Goal: Information Seeking & Learning: Find specific fact

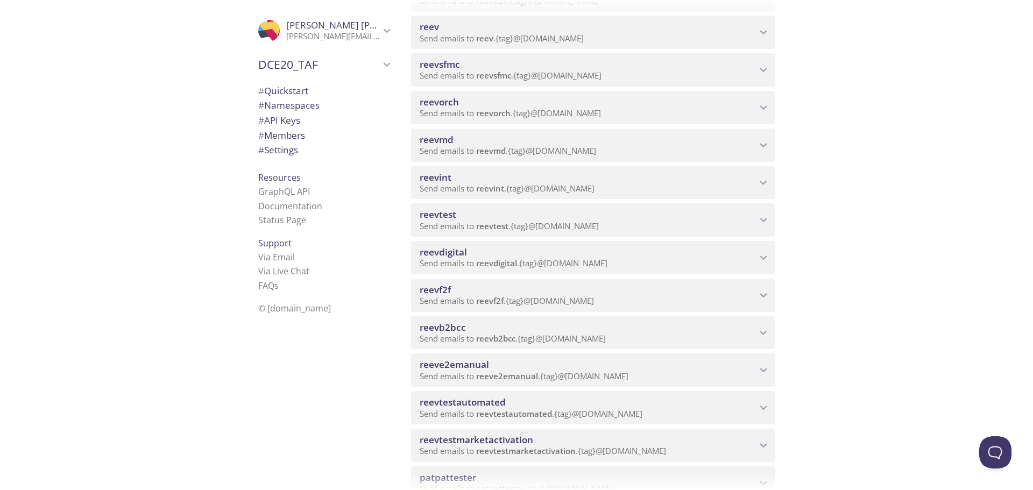
scroll to position [269, 0]
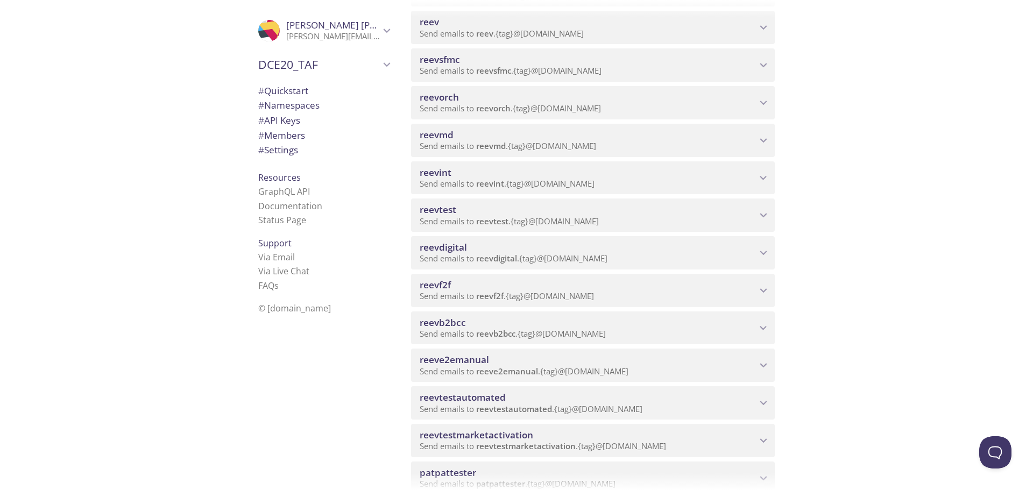
click at [587, 364] on span "reeve2emanual" at bounding box center [588, 360] width 337 height 12
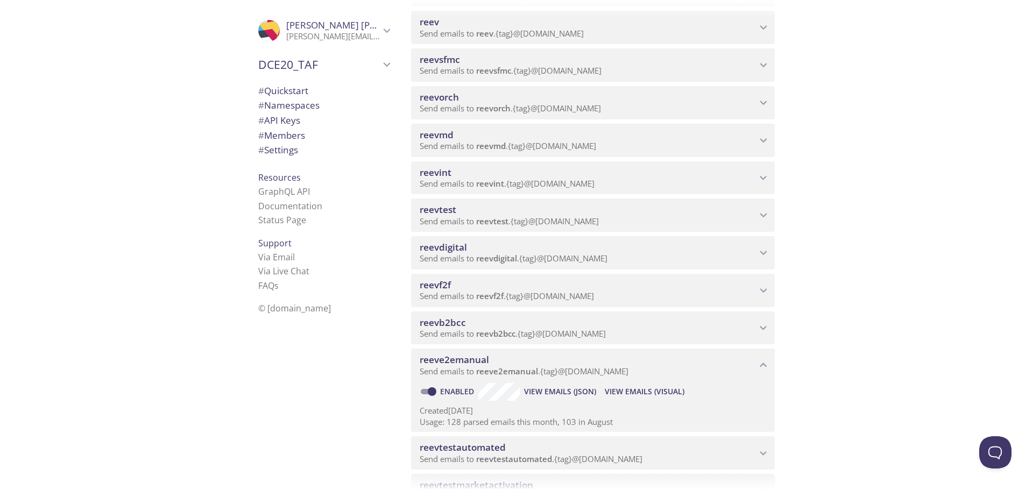
click at [658, 390] on span "View Emails (Visual)" at bounding box center [645, 391] width 80 height 13
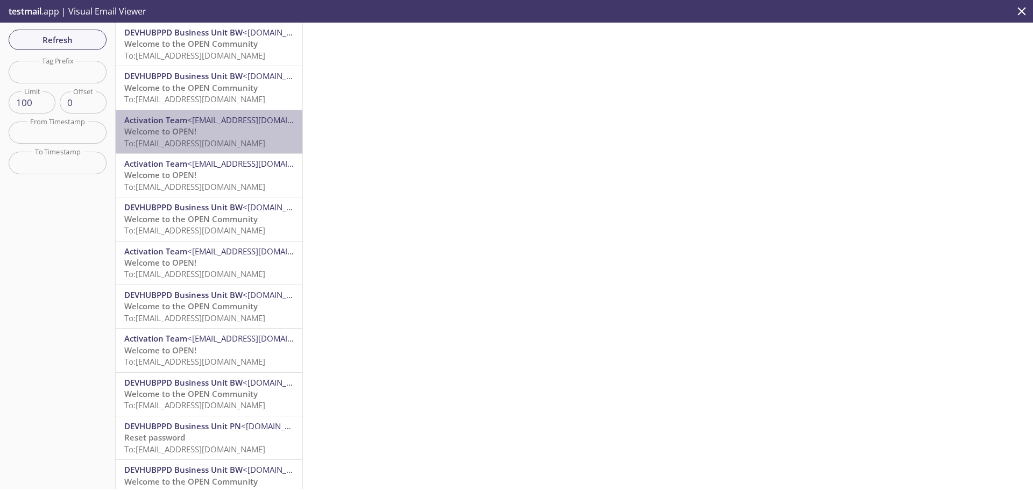
click at [220, 150] on div "Activation Team <[EMAIL_ADDRESS][DOMAIN_NAME]> Welcome to OPEN! To: [EMAIL_ADDR…" at bounding box center [209, 131] width 187 height 43
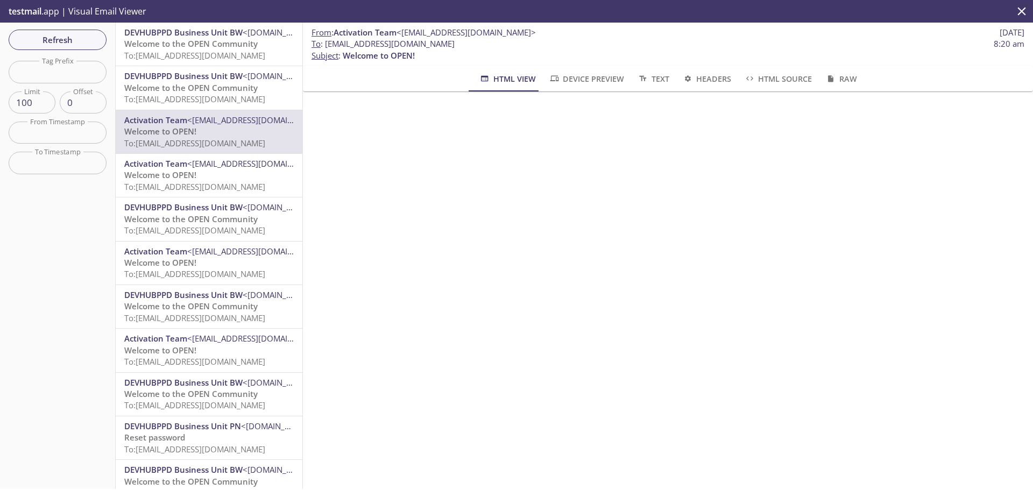
click at [174, 186] on span "To: [EMAIL_ADDRESS][DOMAIN_NAME]" at bounding box center [194, 186] width 141 height 11
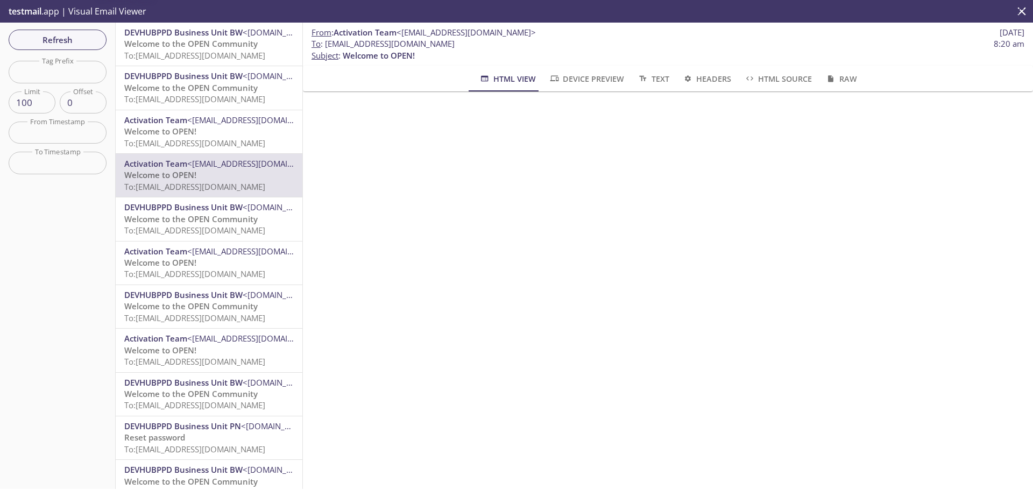
click at [194, 219] on span "Welcome to the OPEN Community" at bounding box center [190, 219] width 133 height 11
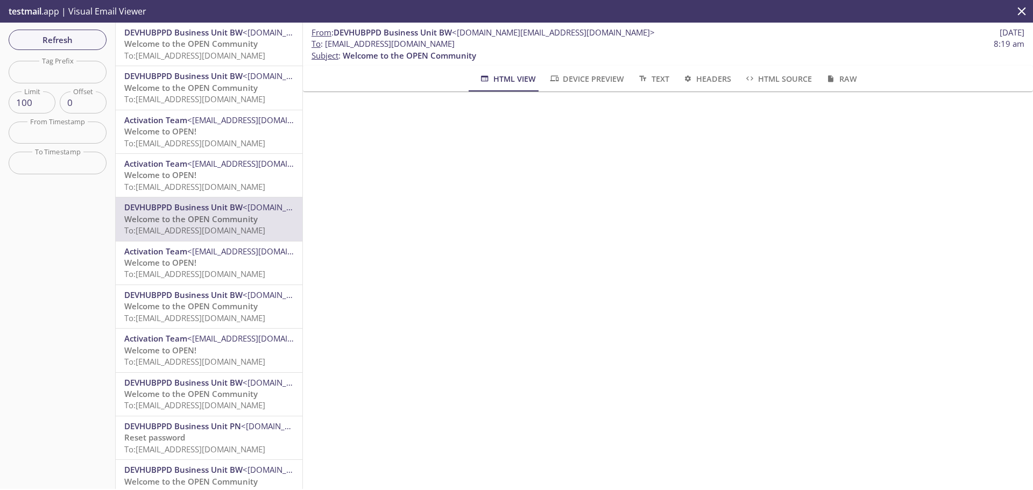
click at [188, 176] on span "Welcome to OPEN!" at bounding box center [160, 175] width 72 height 11
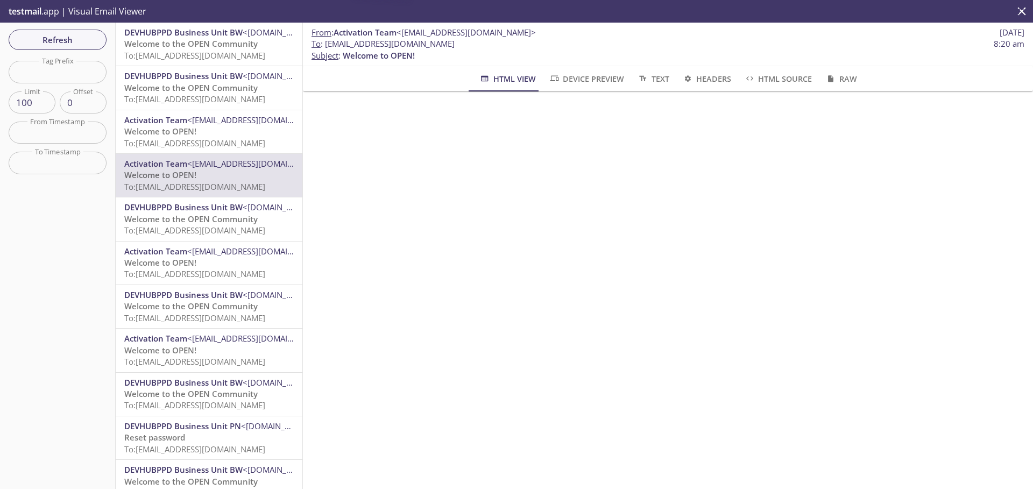
click at [191, 217] on span "Welcome to the OPEN Community" at bounding box center [190, 219] width 133 height 11
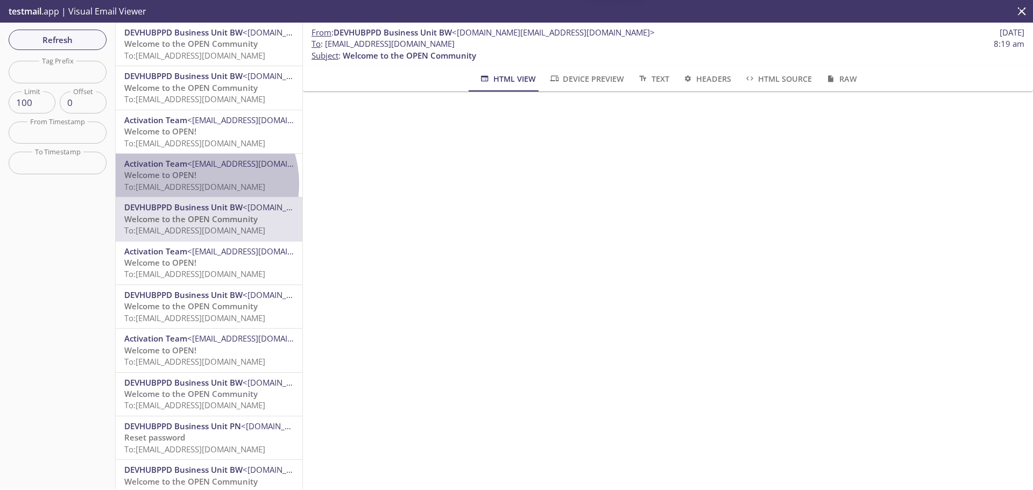
click at [189, 184] on span "To: [EMAIL_ADDRESS][DOMAIN_NAME]" at bounding box center [194, 186] width 141 height 11
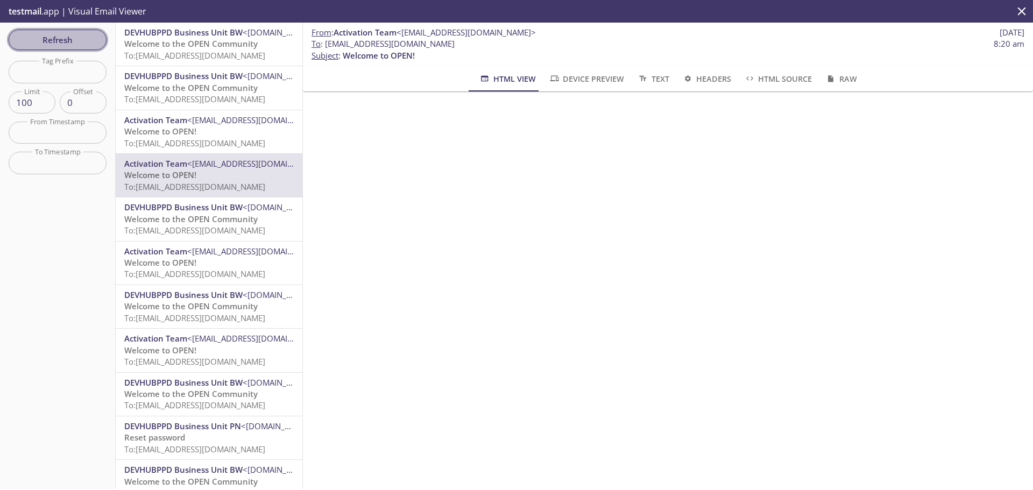
click at [78, 41] on span "Refresh" at bounding box center [57, 40] width 81 height 14
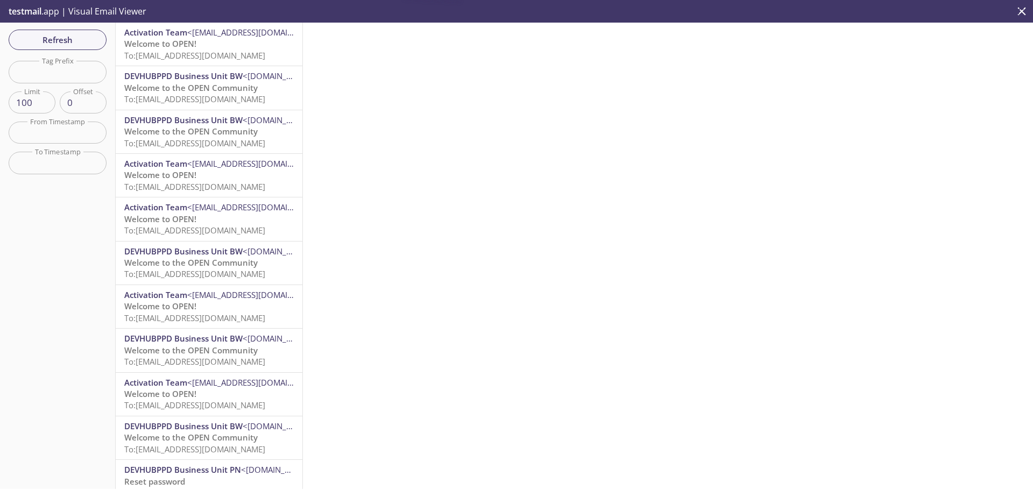
click at [185, 52] on span "To: [EMAIL_ADDRESS][DOMAIN_NAME]" at bounding box center [194, 55] width 141 height 11
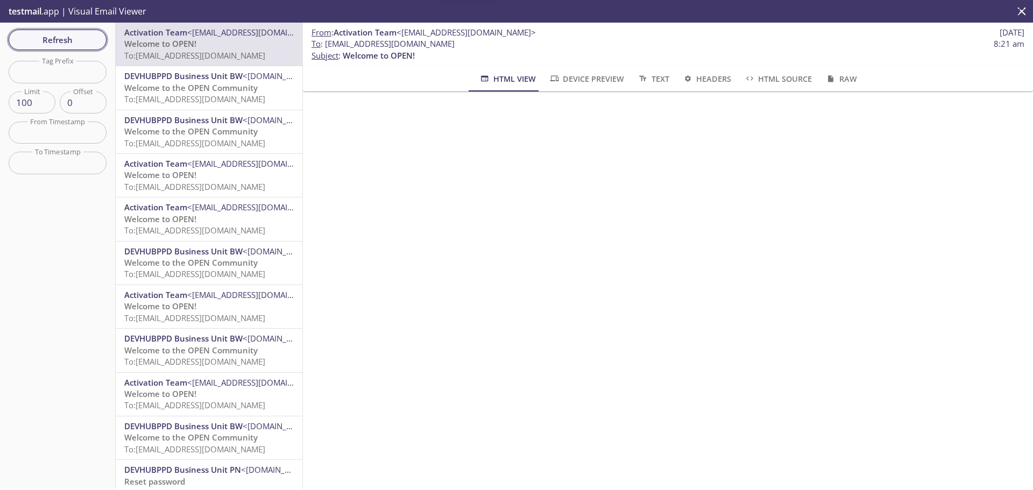
click at [46, 37] on span "Refresh" at bounding box center [57, 40] width 81 height 14
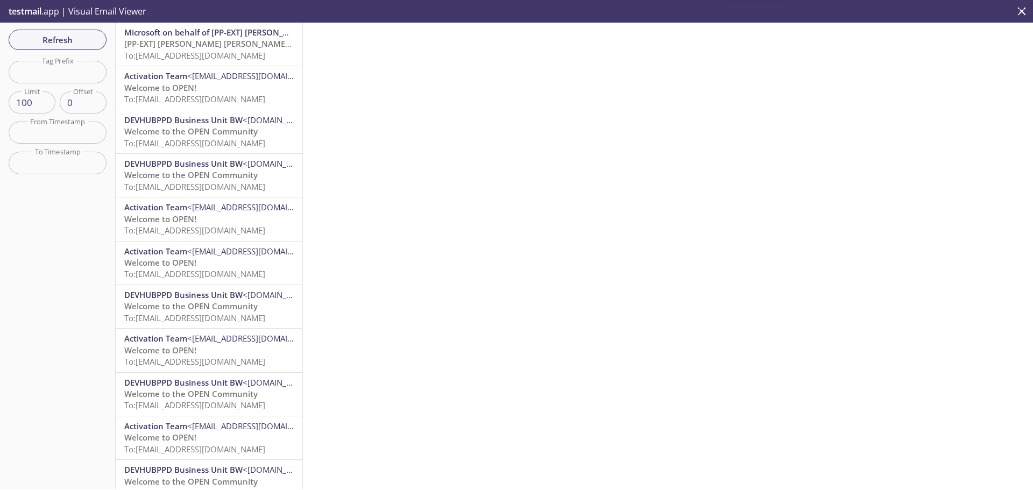
click at [141, 45] on span "[PP-EXT] [PERSON_NAME] [PERSON_NAME] International account email verification c…" at bounding box center [295, 43] width 342 height 11
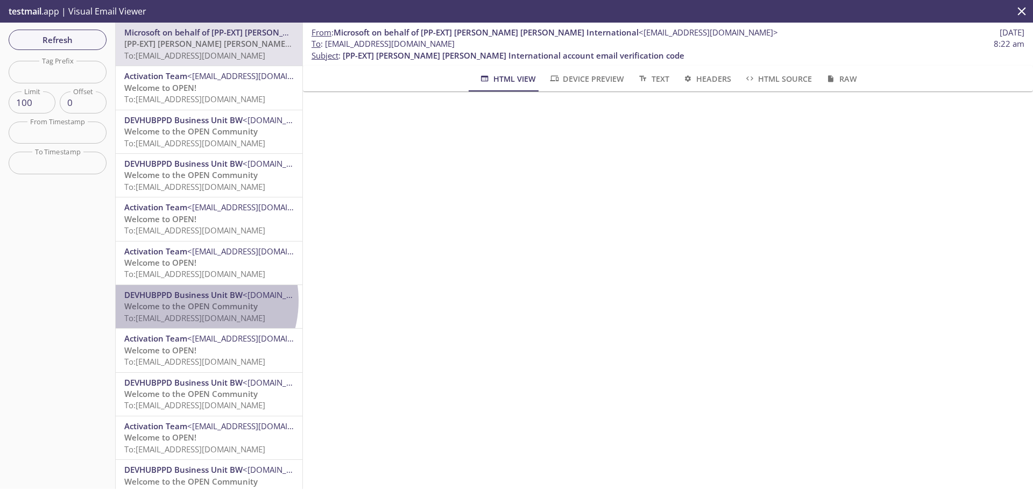
click at [187, 301] on span "Welcome to the OPEN Community" at bounding box center [190, 306] width 133 height 11
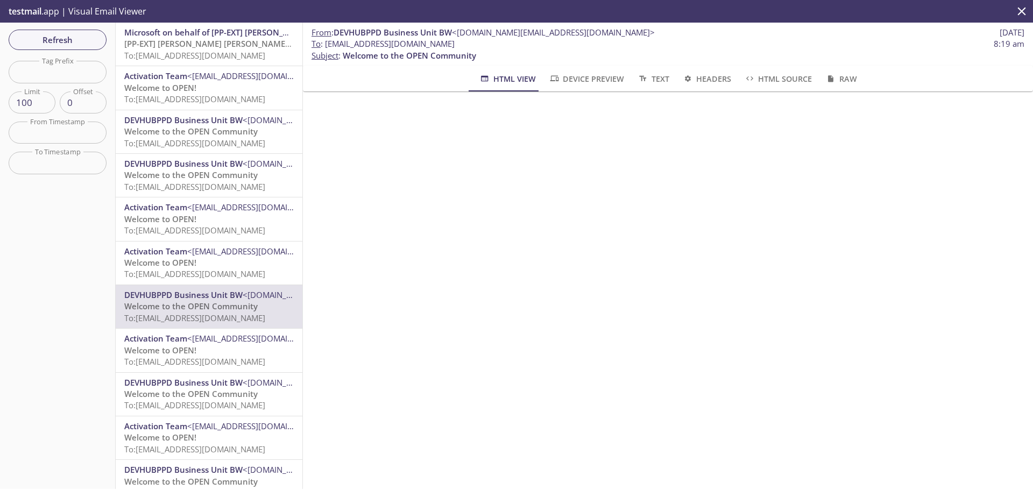
drag, startPoint x: 467, startPoint y: 44, endPoint x: 327, endPoint y: 41, distance: 140.5
click at [327, 41] on span "To : [EMAIL_ADDRESS][DOMAIN_NAME] 8:19 am" at bounding box center [668, 43] width 713 height 11
click at [206, 221] on p "Welcome to OPEN! To: [EMAIL_ADDRESS][DOMAIN_NAME]" at bounding box center [209, 225] width 170 height 23
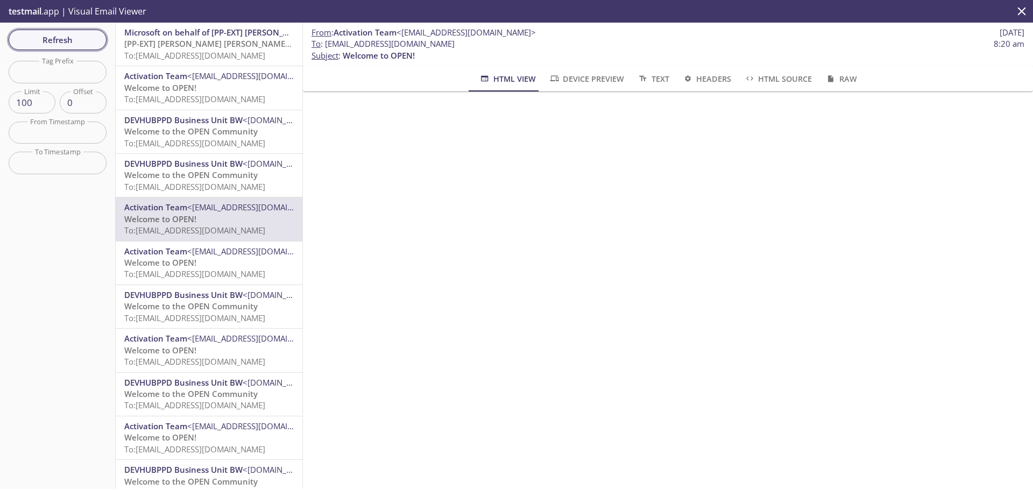
click at [58, 40] on span "Refresh" at bounding box center [57, 40] width 81 height 14
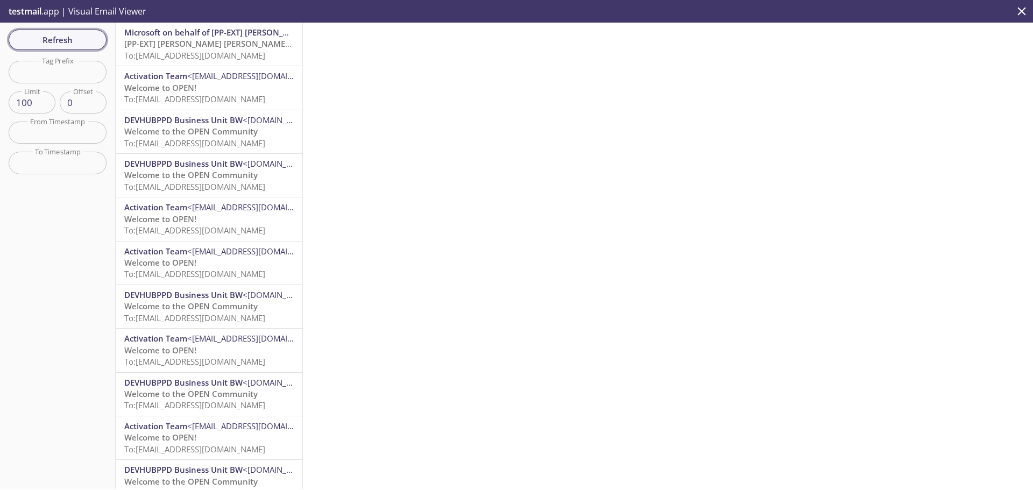
click at [81, 44] on span "Refresh" at bounding box center [57, 40] width 81 height 14
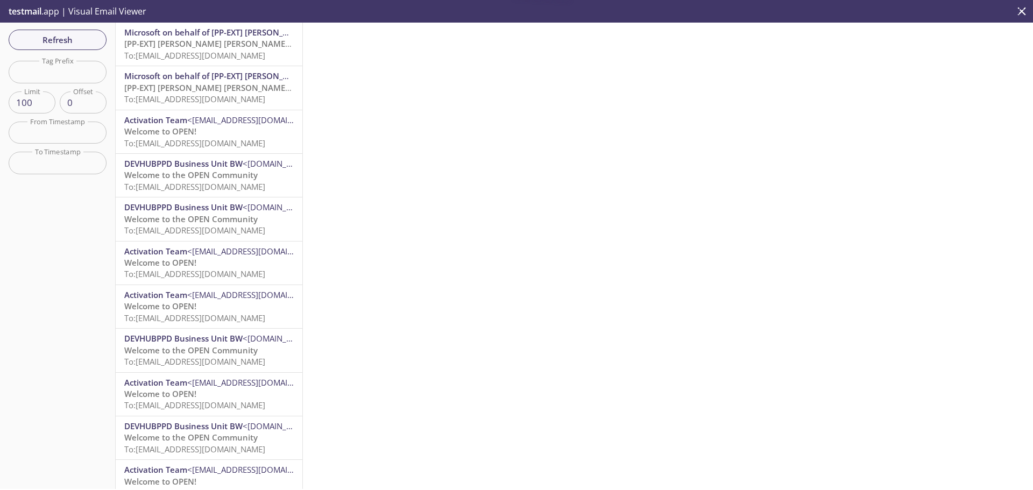
click at [145, 45] on span "[PP-EXT] [PERSON_NAME] [PERSON_NAME] International account email verification c…" at bounding box center [295, 43] width 342 height 11
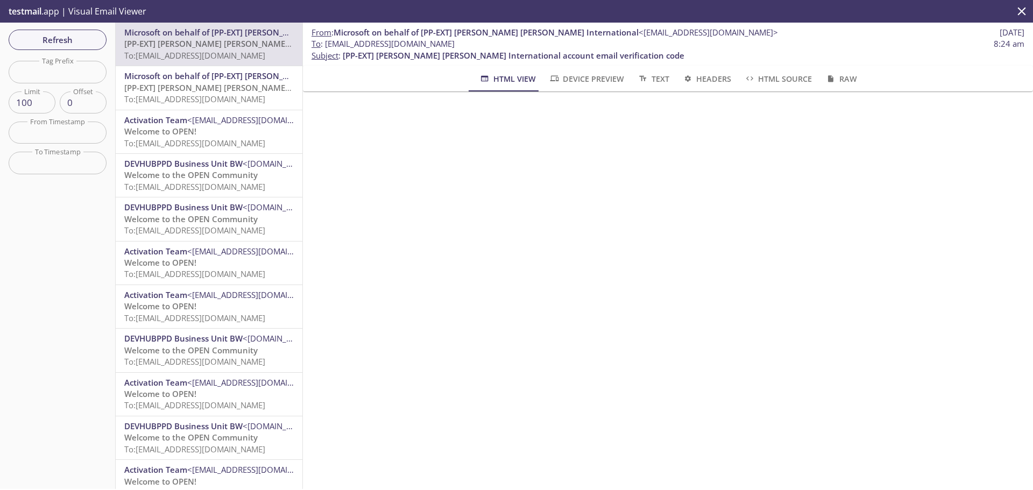
drag, startPoint x: 479, startPoint y: 45, endPoint x: 326, endPoint y: 47, distance: 152.3
click at [326, 47] on span "To : [EMAIL_ADDRESS][DOMAIN_NAME] 8:24 am" at bounding box center [668, 43] width 713 height 11
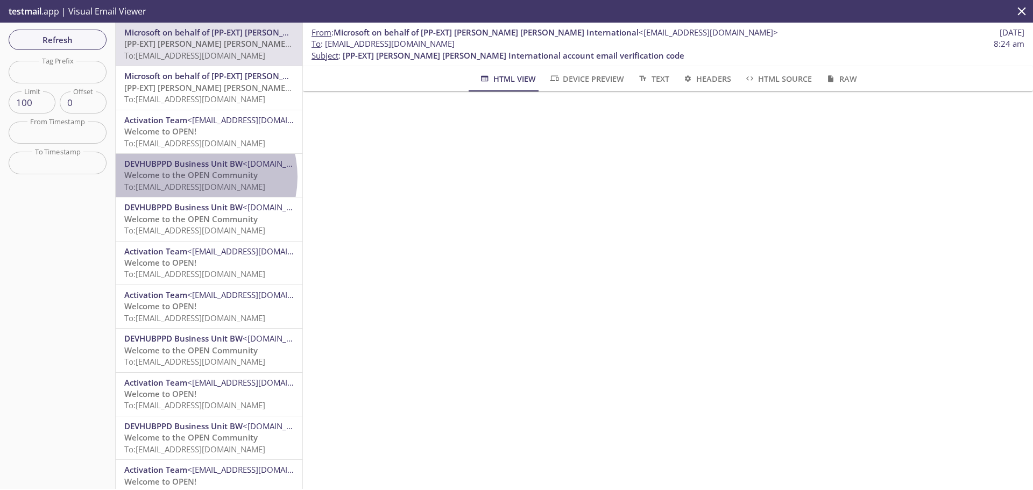
click at [192, 177] on span "Welcome to the OPEN Community" at bounding box center [190, 175] width 133 height 11
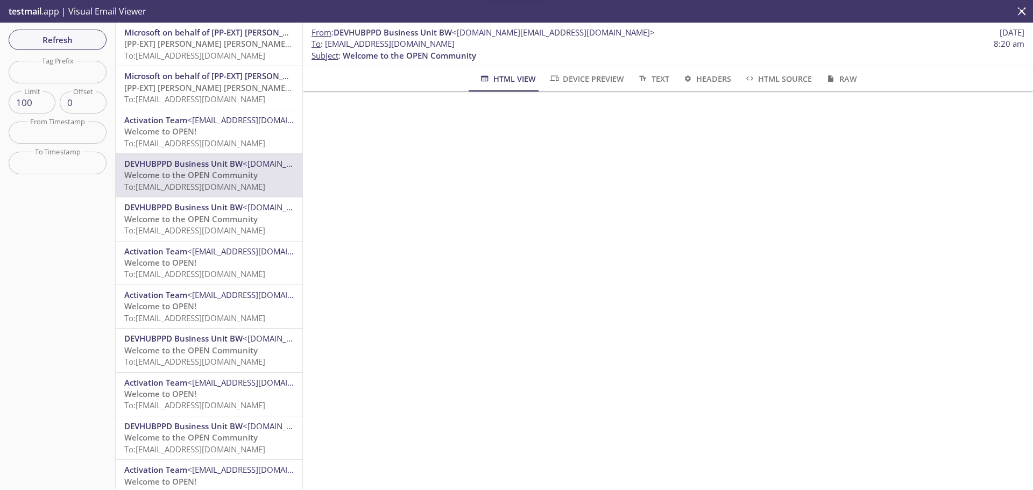
click at [196, 222] on span "Welcome to the OPEN Community" at bounding box center [190, 219] width 133 height 11
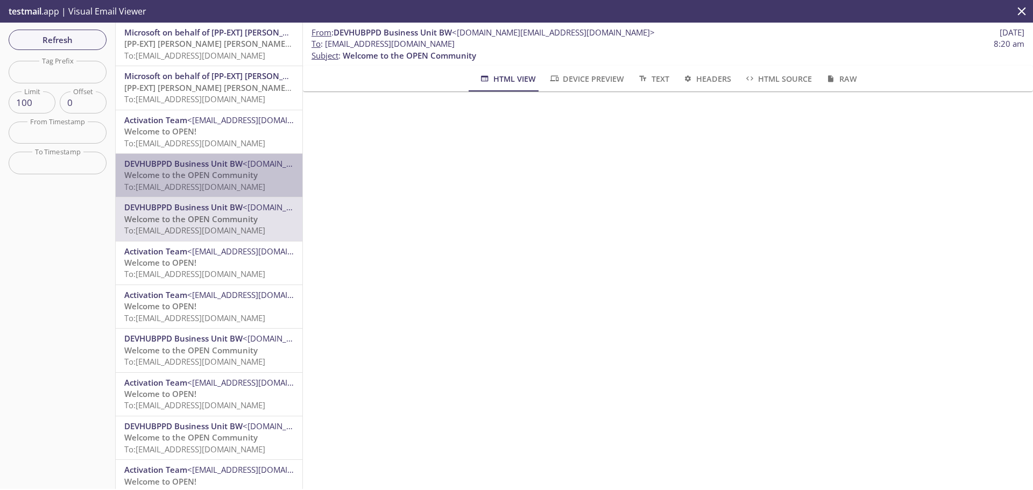
drag, startPoint x: 212, startPoint y: 180, endPoint x: 209, endPoint y: 150, distance: 30.3
click at [212, 180] on span "Welcome to the OPEN Community" at bounding box center [190, 175] width 133 height 11
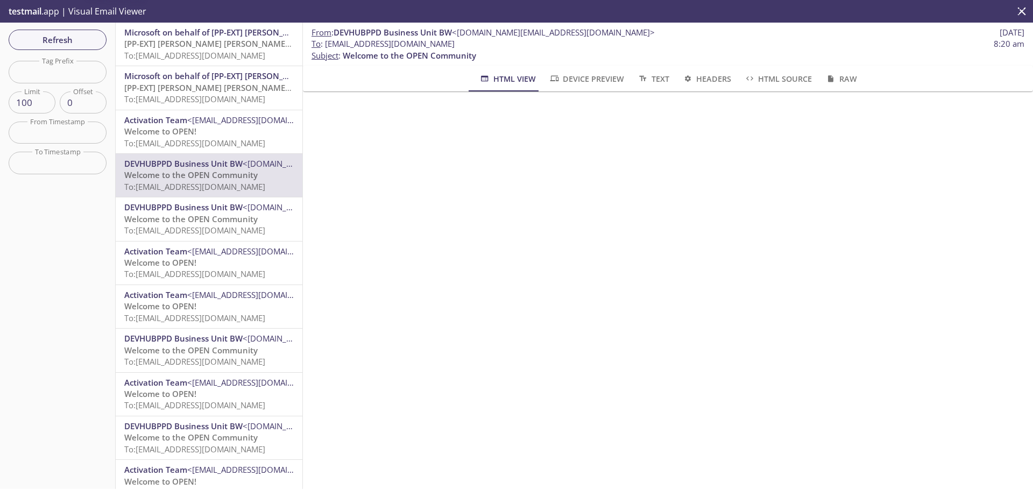
click at [211, 134] on p "Welcome to OPEN! To: [EMAIL_ADDRESS][DOMAIN_NAME]" at bounding box center [209, 137] width 170 height 23
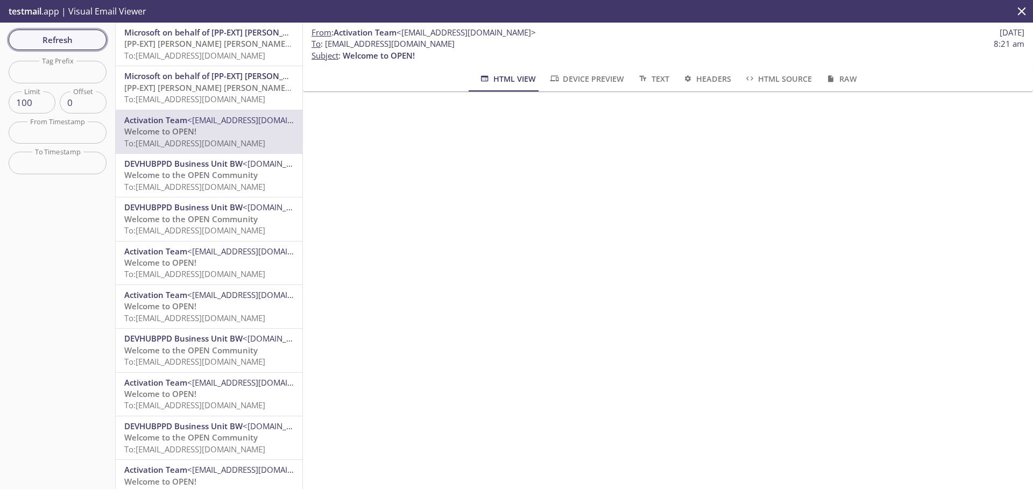
click at [82, 38] on span "Refresh" at bounding box center [57, 40] width 81 height 14
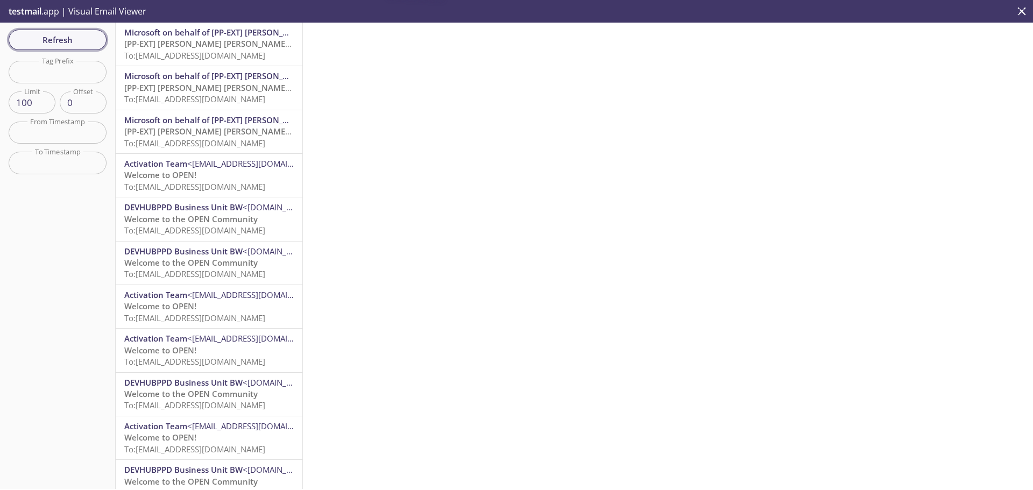
click at [82, 38] on span "Refresh" at bounding box center [57, 40] width 81 height 14
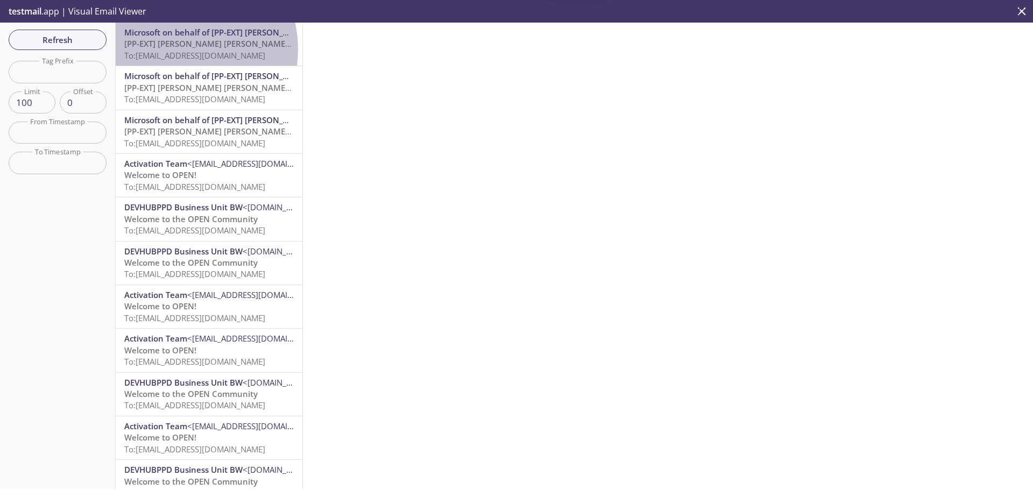
click at [174, 50] on span "To: [EMAIL_ADDRESS][DOMAIN_NAME]" at bounding box center [194, 55] width 141 height 11
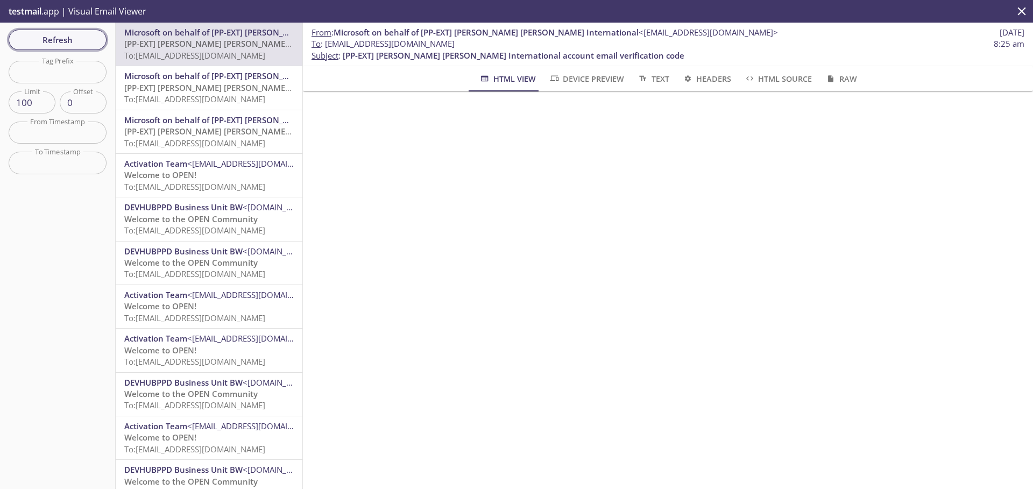
click at [98, 44] on button "Refresh" at bounding box center [58, 40] width 98 height 20
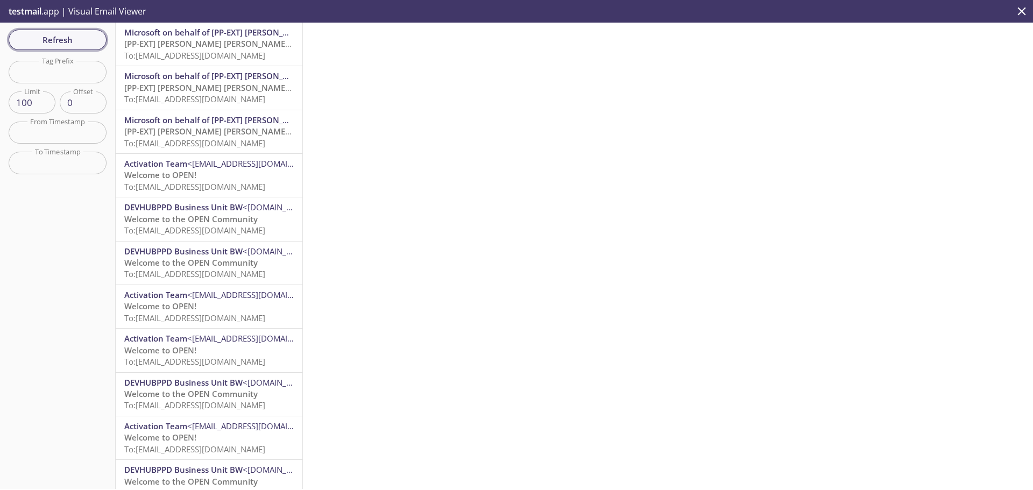
click at [98, 44] on button "Refresh" at bounding box center [58, 40] width 98 height 20
click at [92, 33] on span "Refresh" at bounding box center [57, 40] width 81 height 14
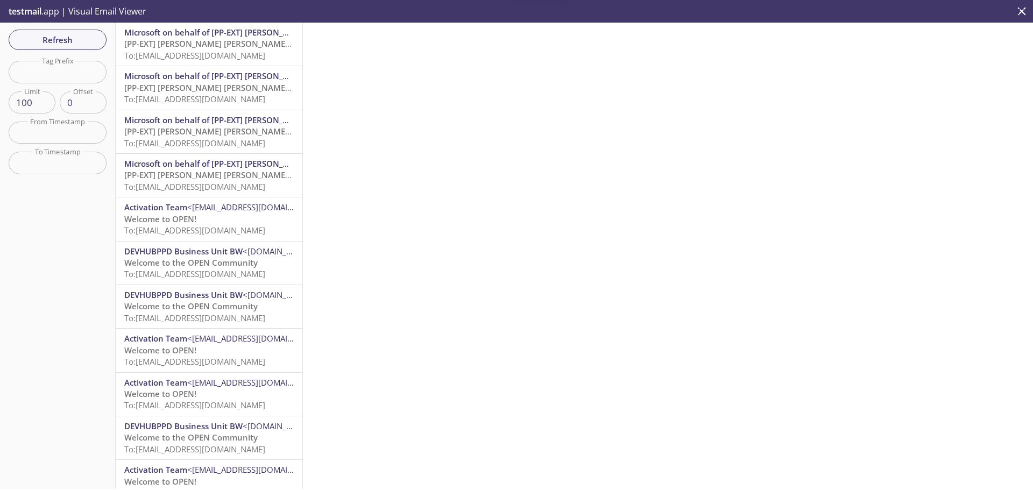
click at [221, 51] on span "To: [EMAIL_ADDRESS][DOMAIN_NAME]" at bounding box center [194, 55] width 141 height 11
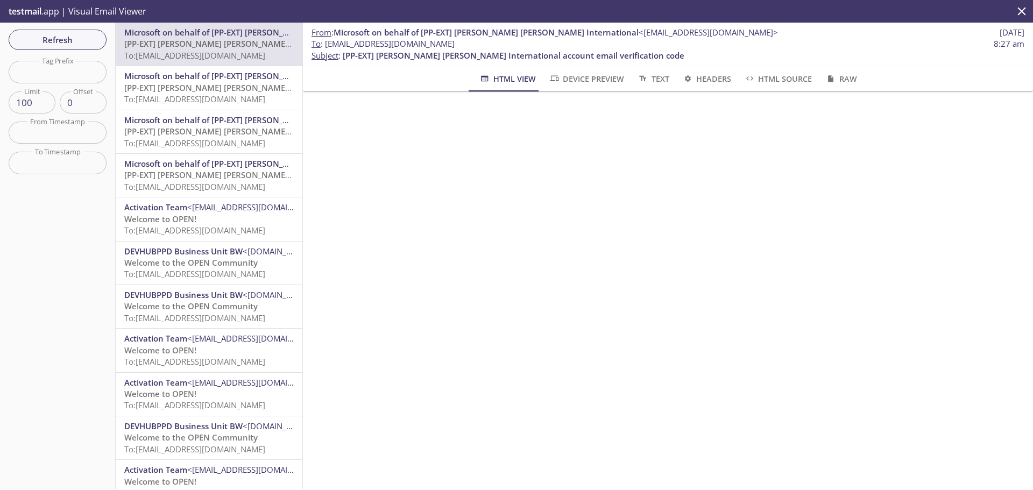
drag, startPoint x: 479, startPoint y: 46, endPoint x: 326, endPoint y: 42, distance: 152.4
click at [326, 42] on span "To : [EMAIL_ADDRESS][DOMAIN_NAME] 8:27 am" at bounding box center [668, 43] width 713 height 11
copy span "[EMAIL_ADDRESS][DOMAIN_NAME]"
